Goal: Task Accomplishment & Management: Complete application form

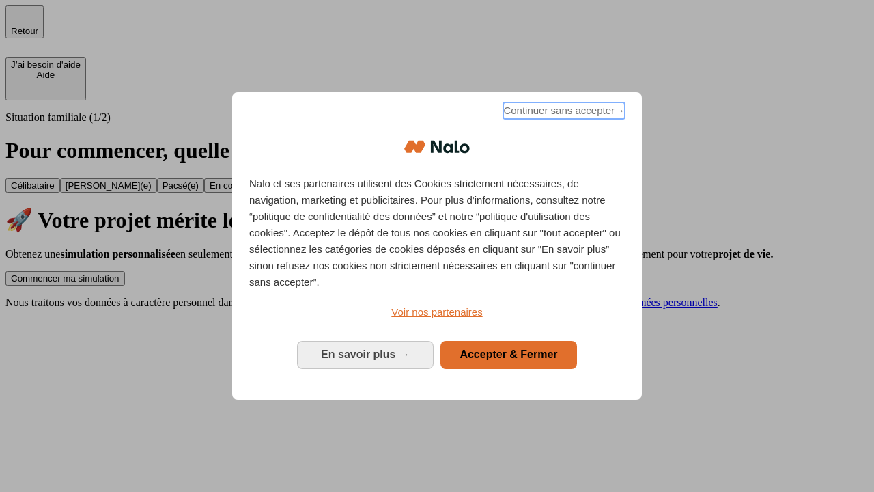
click at [563, 113] on span "Continuer sans accepter →" at bounding box center [564, 110] width 122 height 16
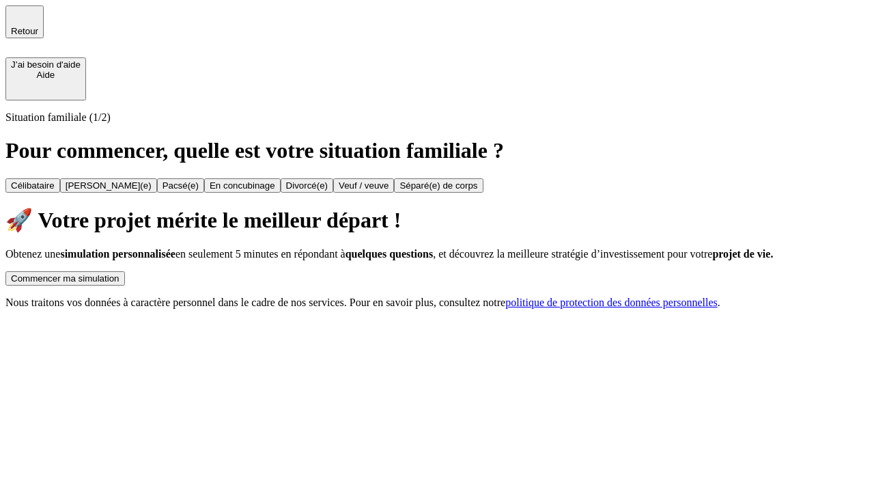
click at [120, 273] on div "Commencer ma simulation" at bounding box center [65, 278] width 109 height 10
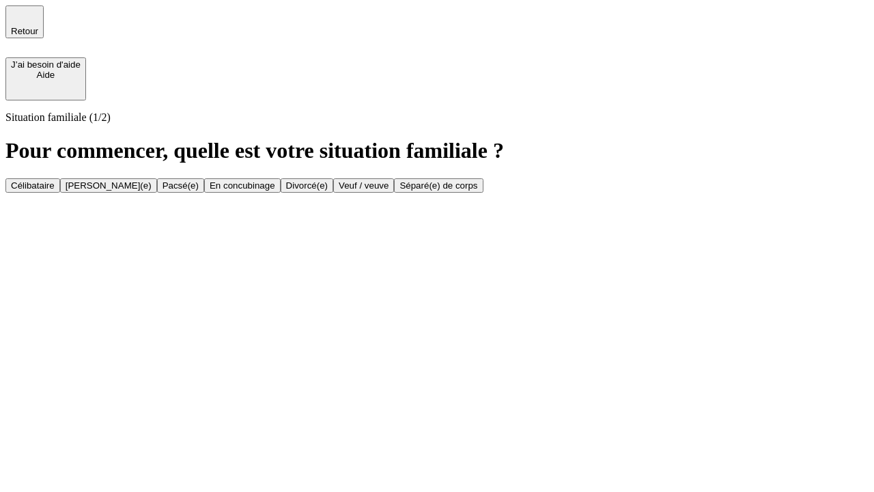
click at [152, 180] on div "[PERSON_NAME](e)" at bounding box center [109, 185] width 86 height 10
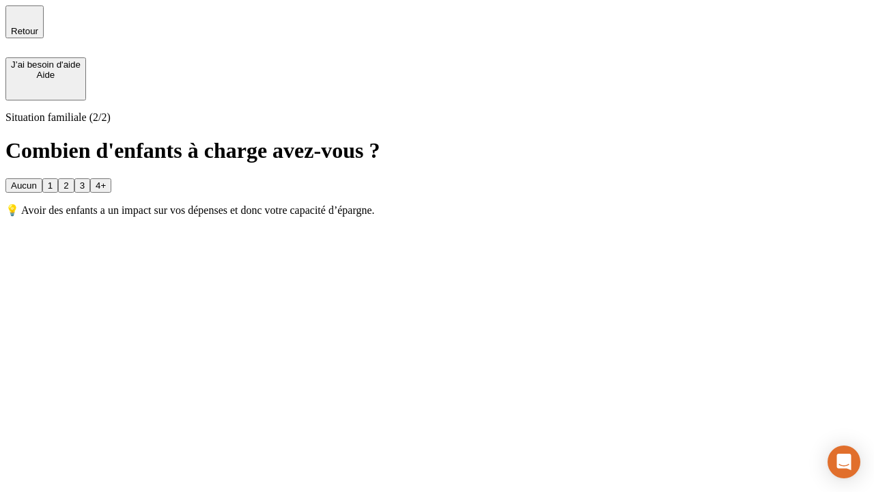
click at [53, 180] on div "1" at bounding box center [50, 185] width 5 height 10
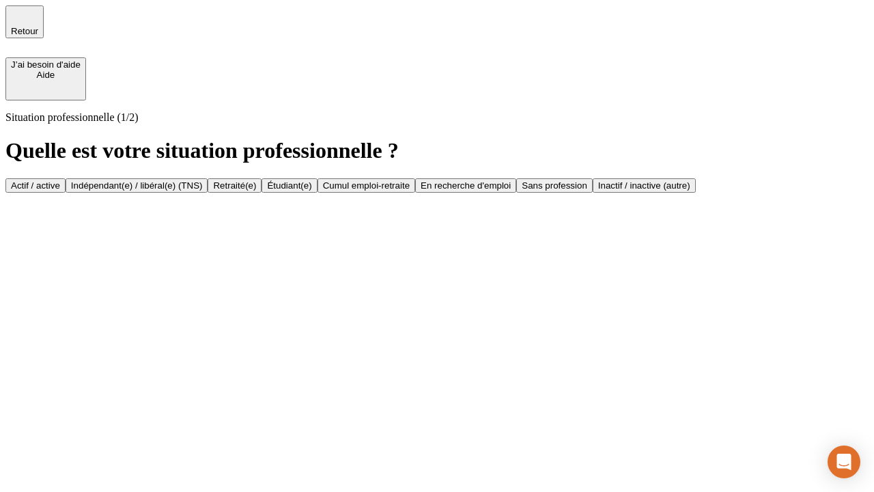
click at [60, 180] on div "Actif / active" at bounding box center [35, 185] width 49 height 10
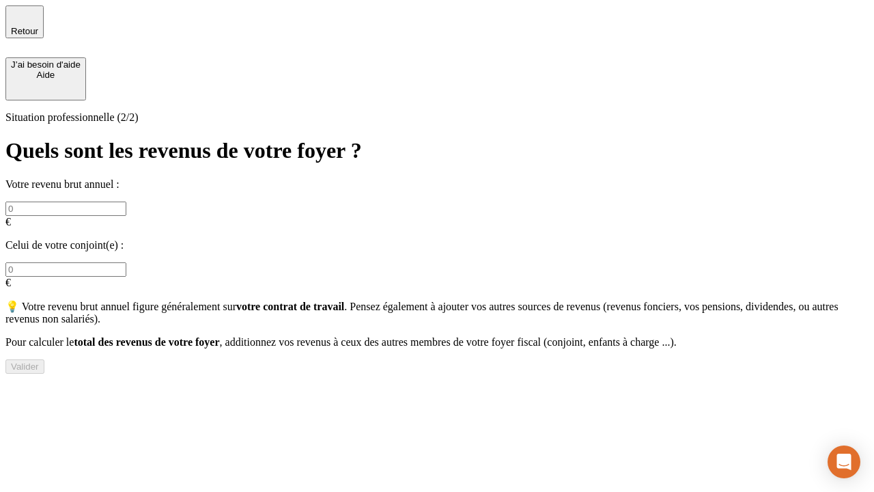
click at [126, 201] on input "text" at bounding box center [65, 208] width 121 height 14
type input "30 000"
click at [126, 262] on input "text" at bounding box center [65, 269] width 121 height 14
type input "40 000"
click at [39, 364] on div "Valider" at bounding box center [25, 366] width 28 height 10
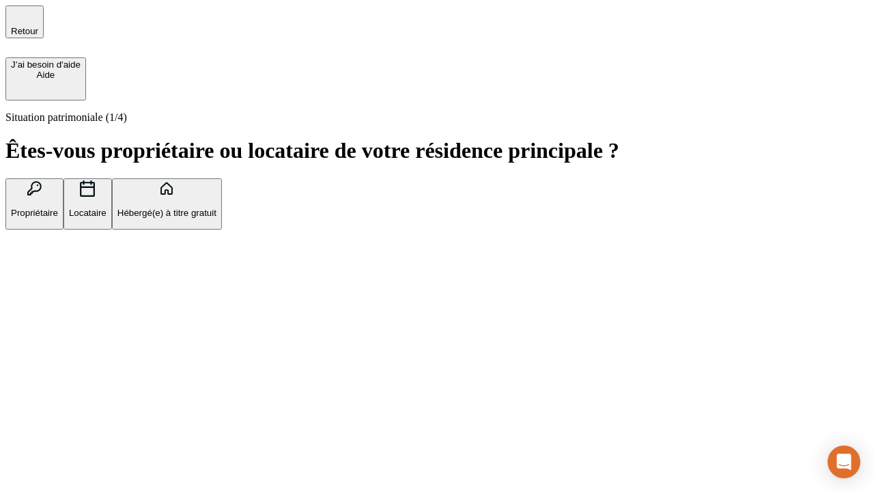
click at [58, 208] on p "Propriétaire" at bounding box center [34, 213] width 47 height 10
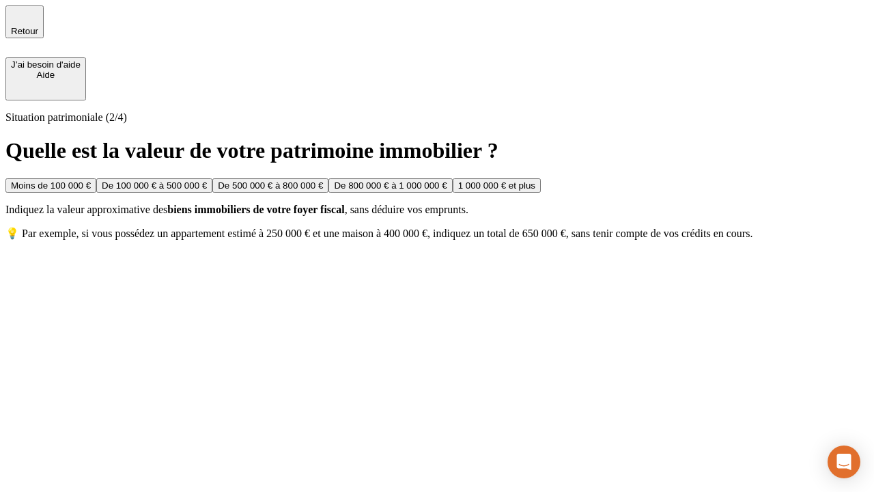
click at [207, 180] on div "De 100 000 € à 500 000 €" at bounding box center [154, 185] width 105 height 10
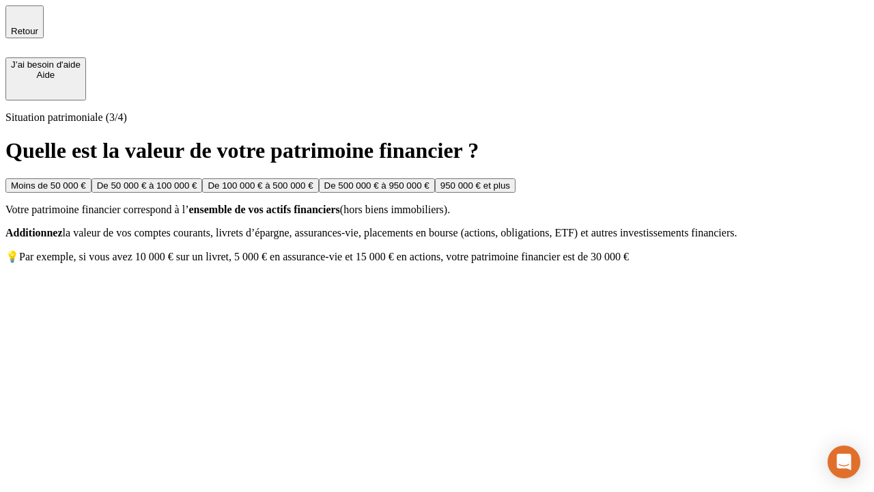
click at [86, 180] on div "Moins de 50 000 €" at bounding box center [48, 185] width 75 height 10
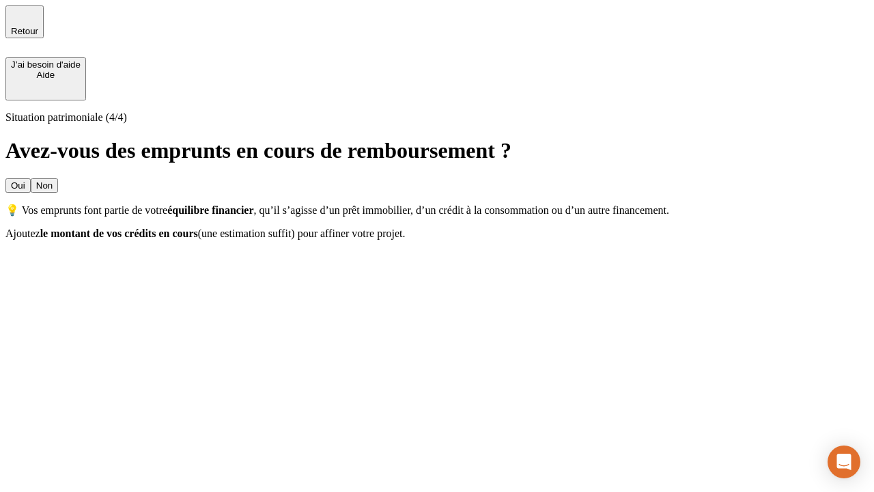
click at [25, 180] on div "Oui" at bounding box center [18, 185] width 14 height 10
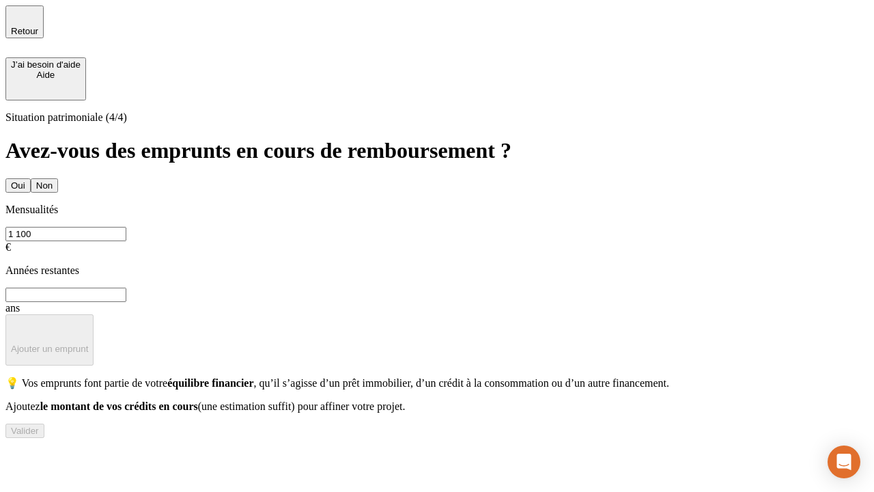
type input "1 100"
type input "20"
click at [39, 436] on div "Valider" at bounding box center [25, 430] width 28 height 10
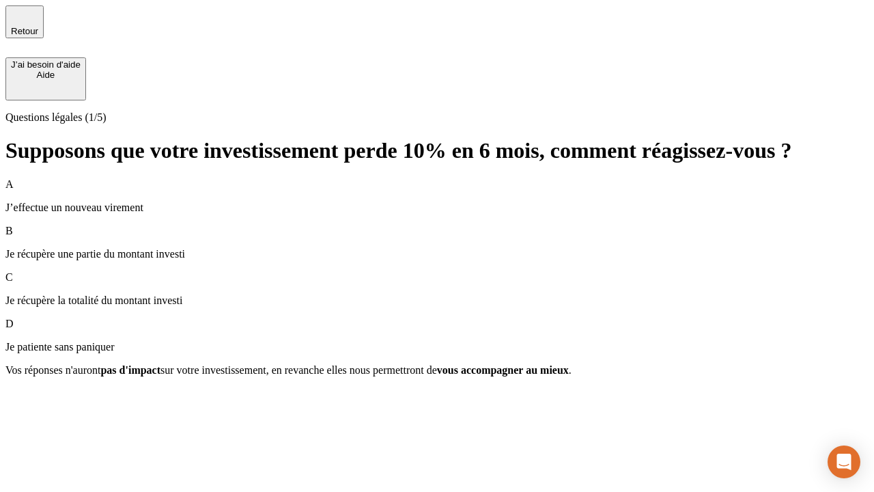
click at [437, 248] on p "Je récupère une partie du montant investi" at bounding box center [436, 254] width 863 height 12
click at [41, 399] on div "Suivant" at bounding box center [26, 394] width 30 height 10
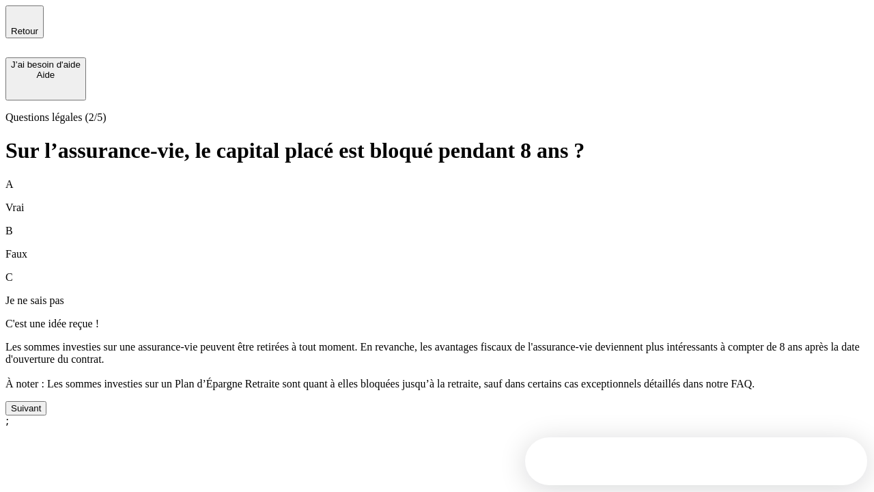
scroll to position [30, 0]
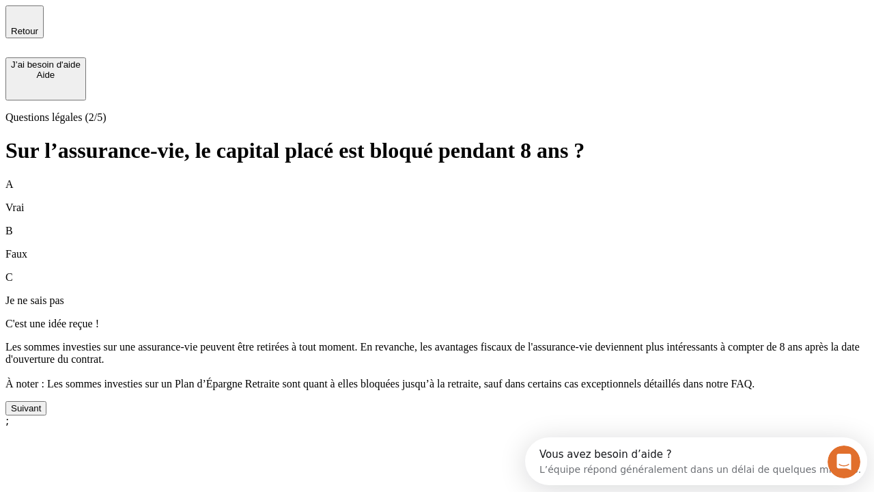
click at [41, 413] on div "Suivant" at bounding box center [26, 408] width 30 height 10
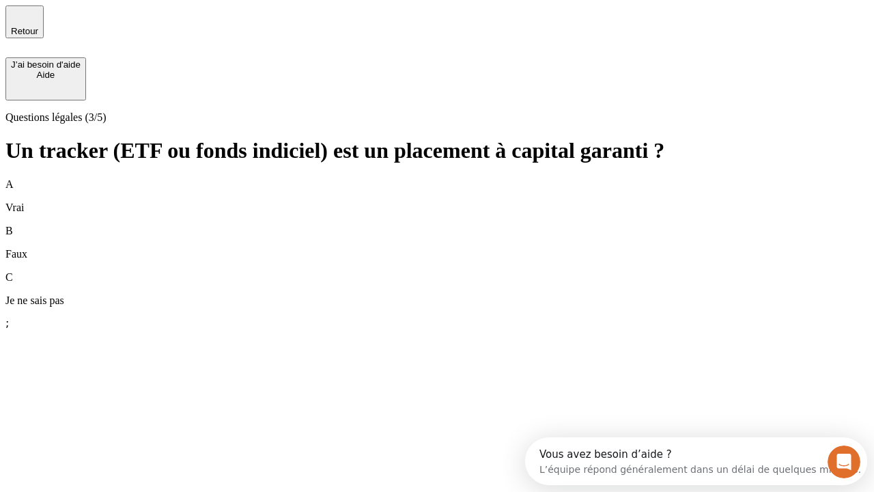
click at [437, 225] on div "B Faux" at bounding box center [436, 243] width 863 height 36
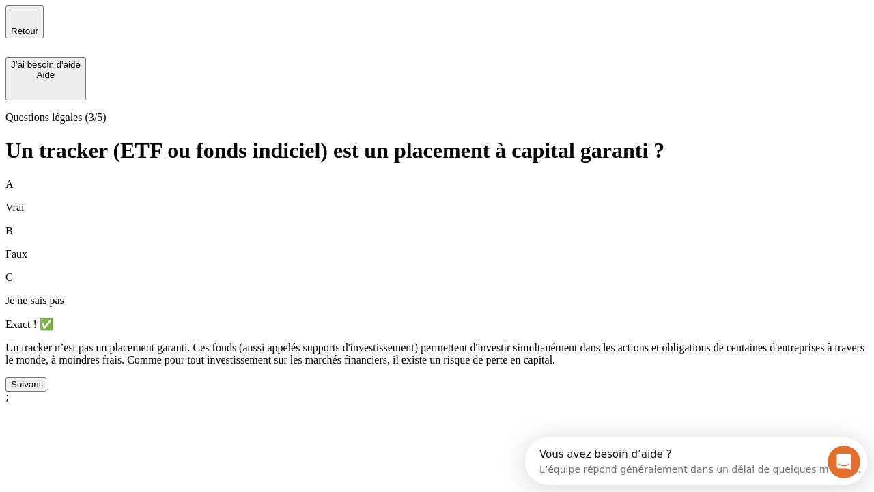
click at [41, 389] on div "Suivant" at bounding box center [26, 384] width 30 height 10
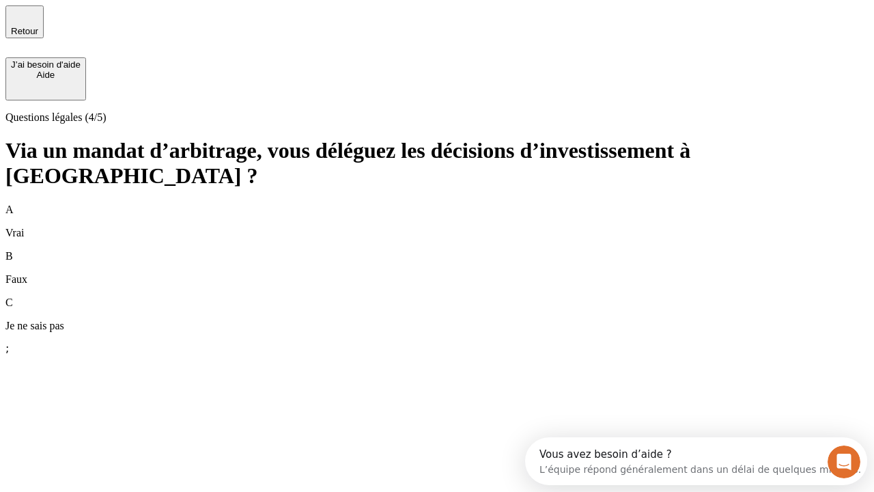
click at [437, 203] on div "A Vrai" at bounding box center [436, 221] width 863 height 36
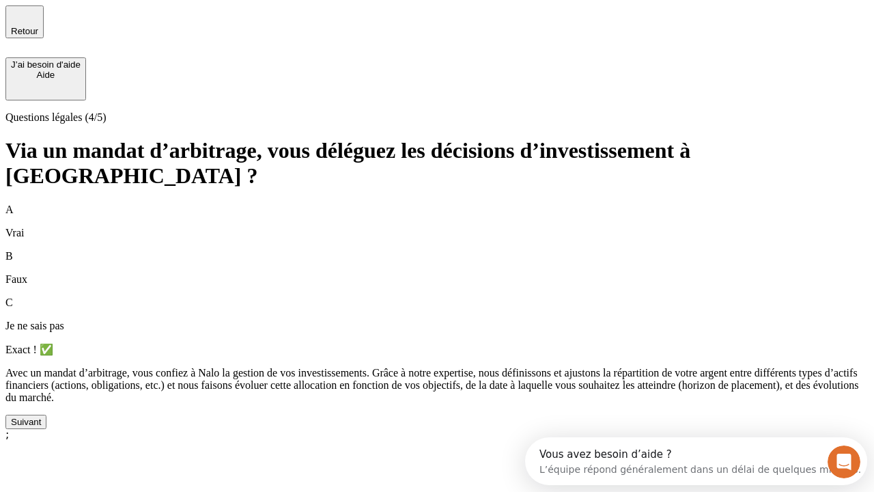
click at [41, 427] on div "Suivant" at bounding box center [26, 422] width 30 height 10
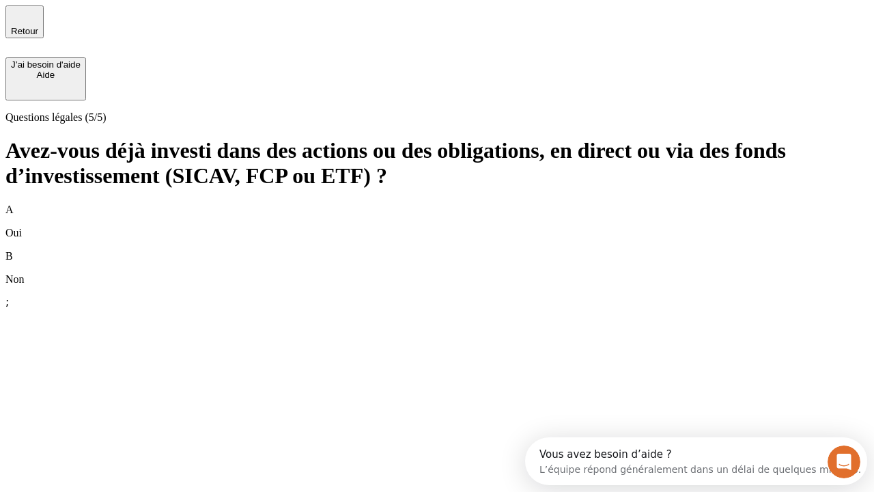
click at [437, 250] on div "B Non" at bounding box center [436, 268] width 863 height 36
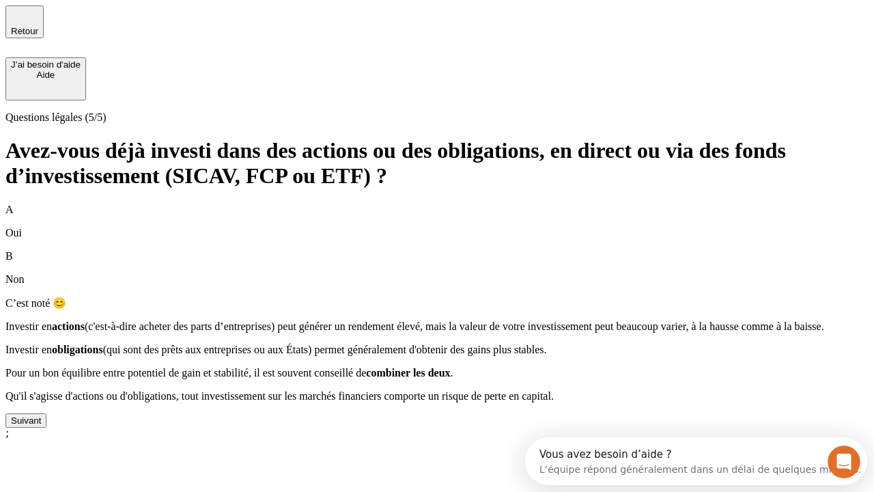
click at [41, 425] on div "Suivant" at bounding box center [26, 420] width 30 height 10
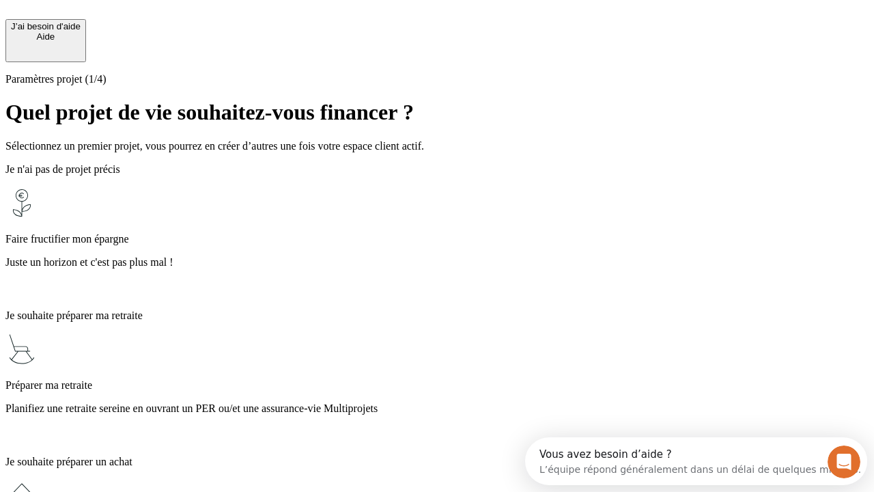
click at [437, 256] on p "Juste un horizon et c'est pas plus mal !" at bounding box center [436, 262] width 863 height 12
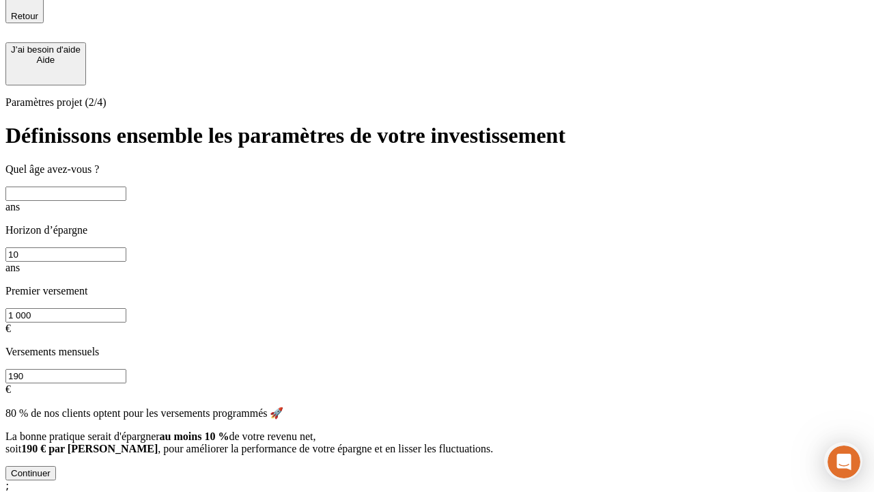
click at [126, 192] on input "text" at bounding box center [65, 193] width 121 height 14
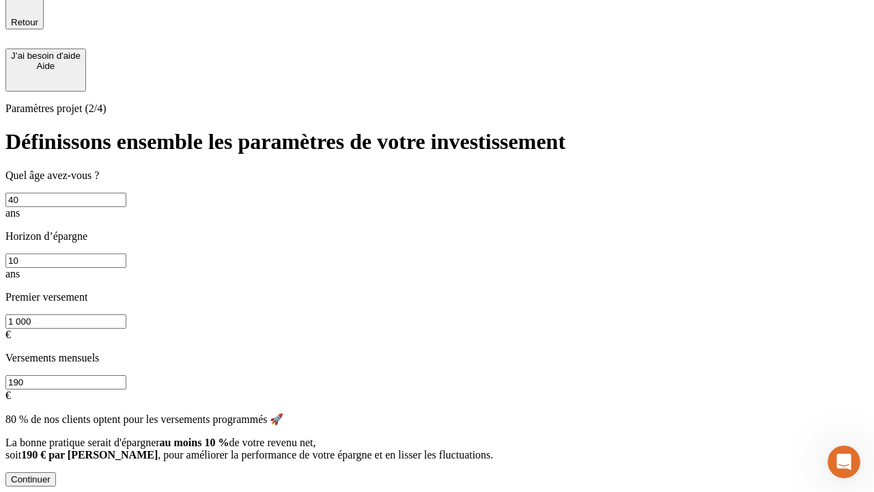
scroll to position [3, 0]
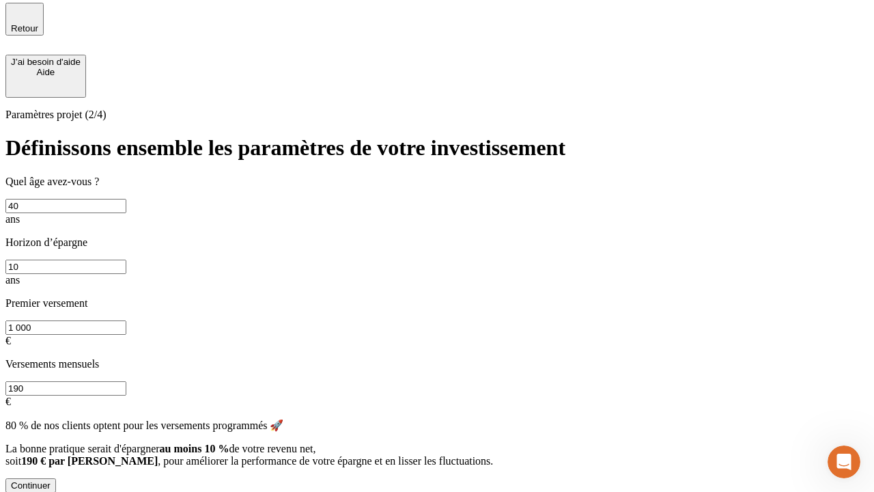
type input "40"
click at [126, 259] on input "10" at bounding box center [65, 266] width 121 height 14
click at [126, 320] on input "1 000" at bounding box center [65, 327] width 121 height 14
type input "50 000"
click at [126, 381] on input "190" at bounding box center [65, 388] width 121 height 14
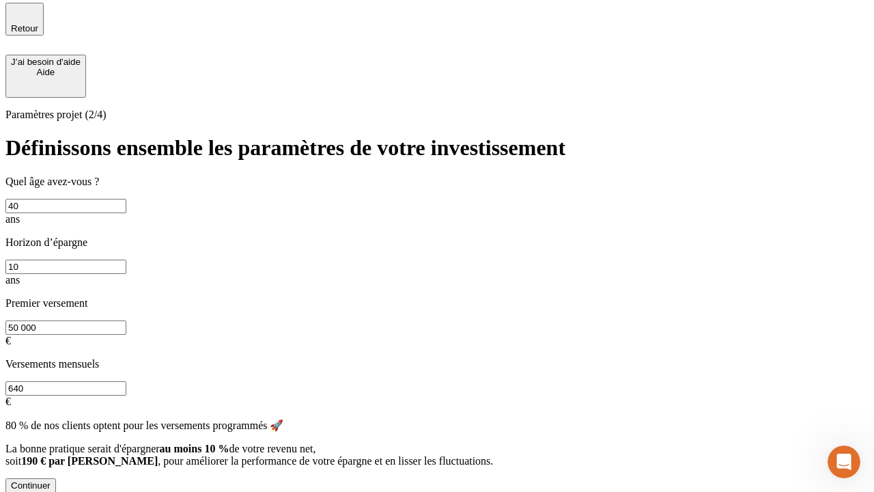
type input "640"
click at [51, 480] on div "Continuer" at bounding box center [31, 485] width 40 height 10
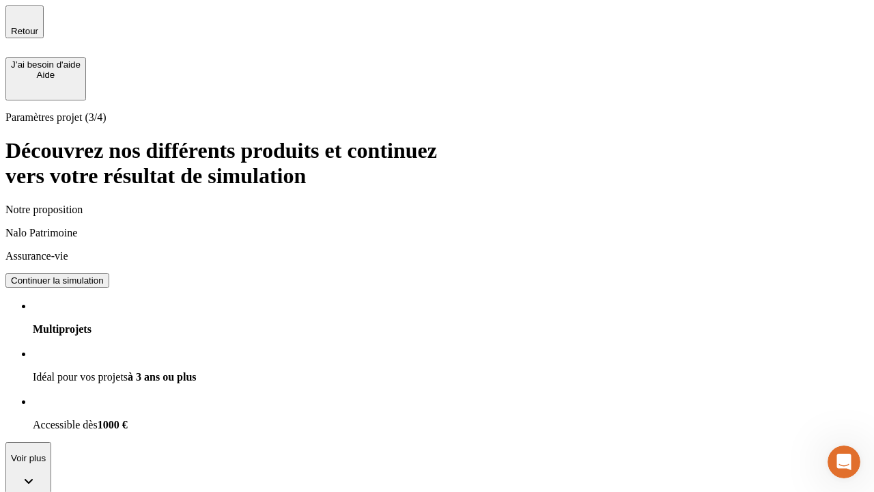
click at [104, 275] on div "Continuer la simulation" at bounding box center [57, 280] width 93 height 10
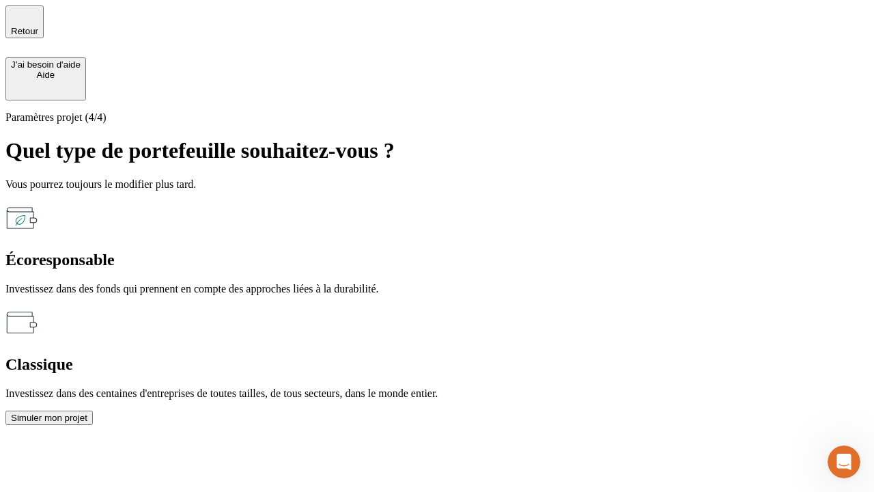
click at [585, 355] on div "Classique" at bounding box center [436, 364] width 863 height 18
click at [87, 412] on div "Simuler mon projet" at bounding box center [49, 417] width 76 height 10
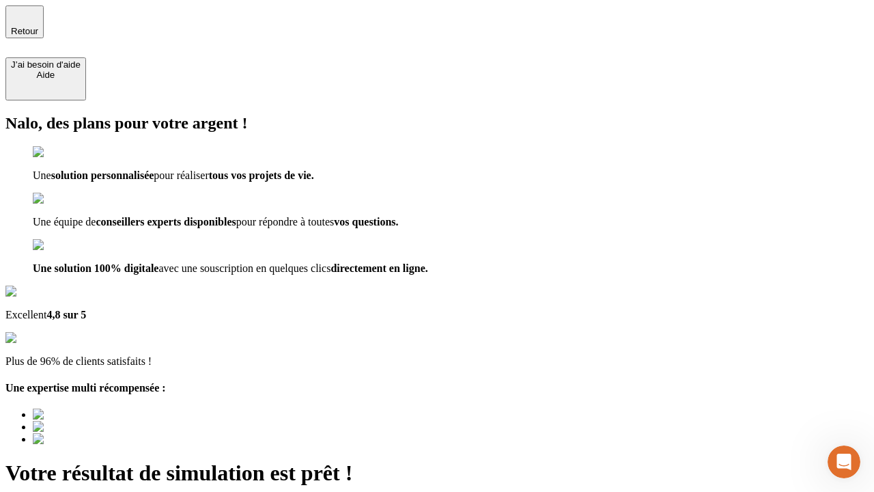
type input "[EMAIL_ADDRESS][DOMAIN_NAME]"
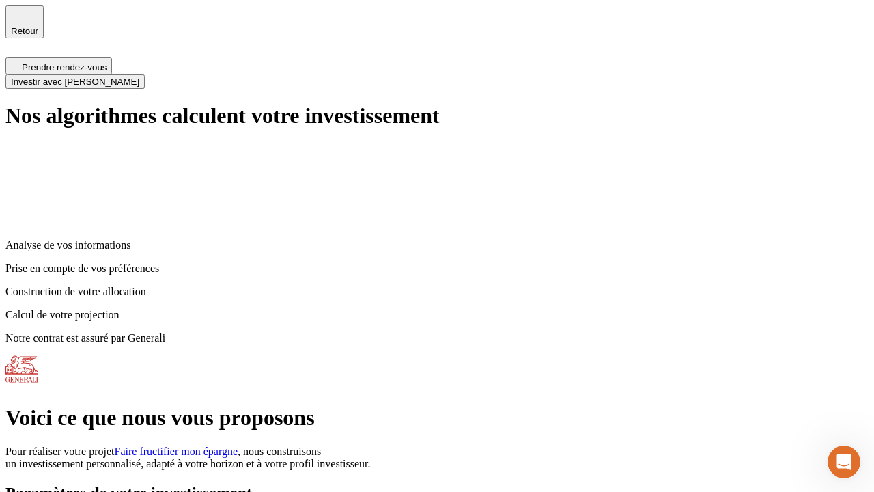
click at [139, 76] on span "Investir avec [PERSON_NAME]" at bounding box center [75, 81] width 128 height 10
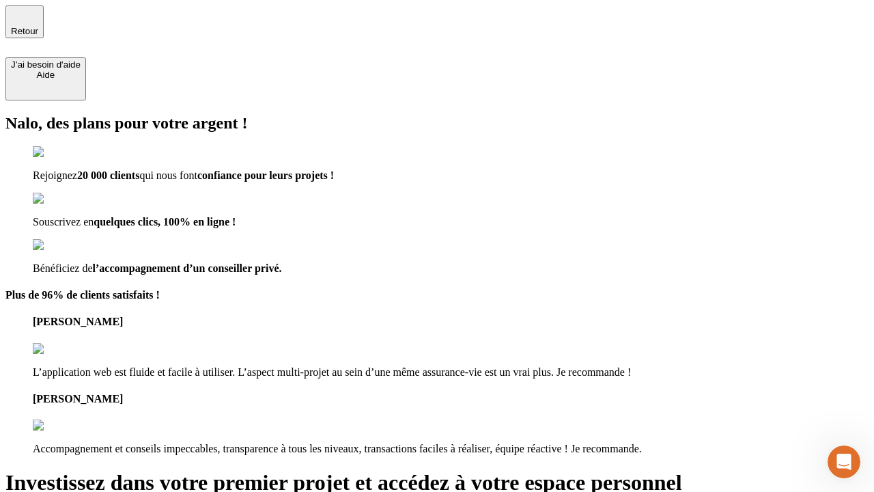
type input "[EMAIL_ADDRESS][DOMAIN_NAME]"
